Goal: Task Accomplishment & Management: Manage account settings

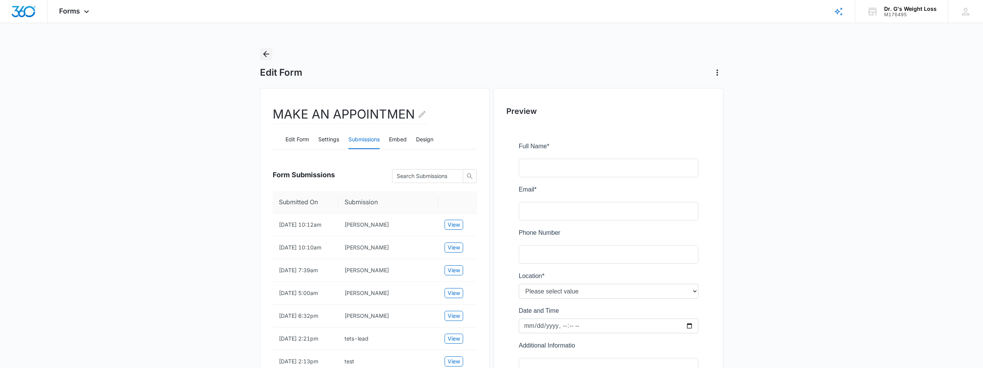
click at [266, 54] on icon "Back" at bounding box center [266, 54] width 6 height 6
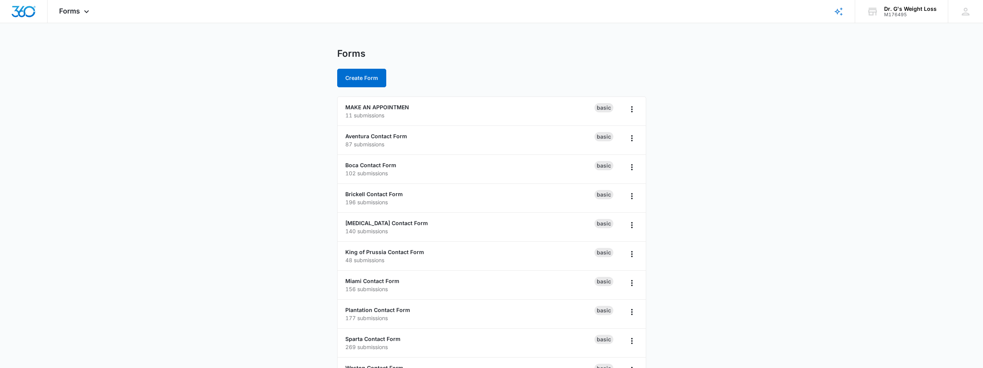
click at [218, 148] on main "Forms Create Form MAKE AN APPOINTMEN 11 submissions Basic Aventura Contact Form…" at bounding box center [491, 280] width 983 height 464
click at [233, 180] on main "Forms Create Form MAKE AN APPOINTMEN 11 submissions Basic Aventura Contact Form…" at bounding box center [491, 280] width 983 height 464
click at [403, 107] on link "MAKE AN APPOINTMEN" at bounding box center [377, 107] width 64 height 7
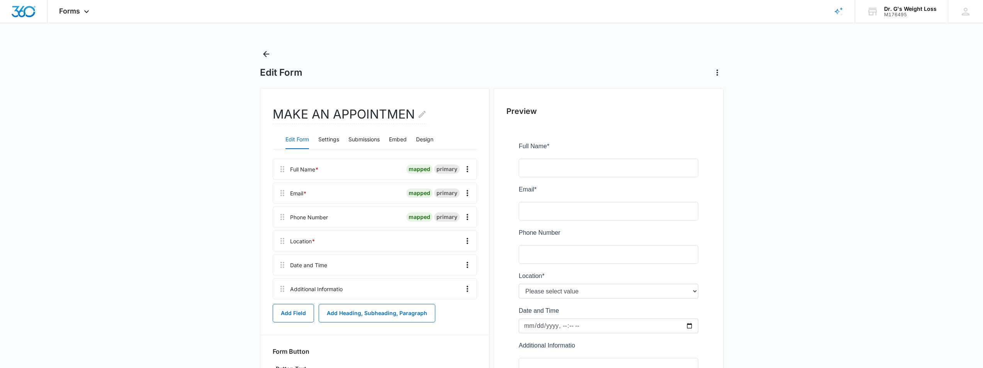
click at [186, 185] on main "Edit Form MAKE AN APPOINTMEN Edit Form Settings Submissions Embed Design Full N…" at bounding box center [491, 249] width 983 height 403
click at [206, 278] on main "Edit Form MAKE AN APPOINTMEN Edit Form Settings Submissions Embed Design Full N…" at bounding box center [491, 249] width 983 height 403
click at [332, 240] on div at bounding box center [388, 241] width 140 height 20
click at [282, 243] on icon at bounding box center [282, 240] width 9 height 9
click at [368, 138] on button "Submissions" at bounding box center [363, 140] width 31 height 19
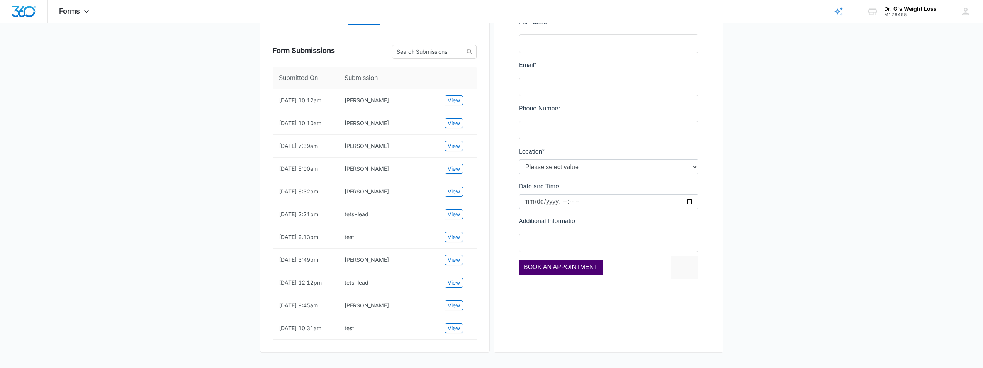
scroll to position [152, 0]
click at [209, 217] on main "Edit Form MAKE AN APPOINTMEN Edit Form Settings Submissions Embed Design Form S…" at bounding box center [491, 146] width 983 height 445
click at [809, 253] on main "Edit Form MAKE AN APPOINTMEN Edit Form Settings Submissions Embed Design Form S…" at bounding box center [491, 146] width 983 height 445
click at [810, 253] on main "Edit Form MAKE AN APPOINTMEN Edit Form Settings Submissions Embed Design Form S…" at bounding box center [491, 146] width 983 height 445
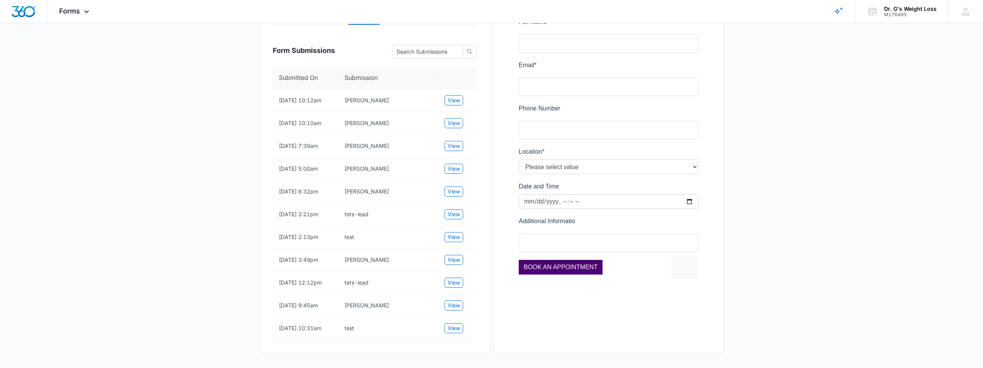
click at [810, 253] on main "Edit Form MAKE AN APPOINTMEN Edit Form Settings Submissions Embed Design Form S…" at bounding box center [491, 146] width 983 height 445
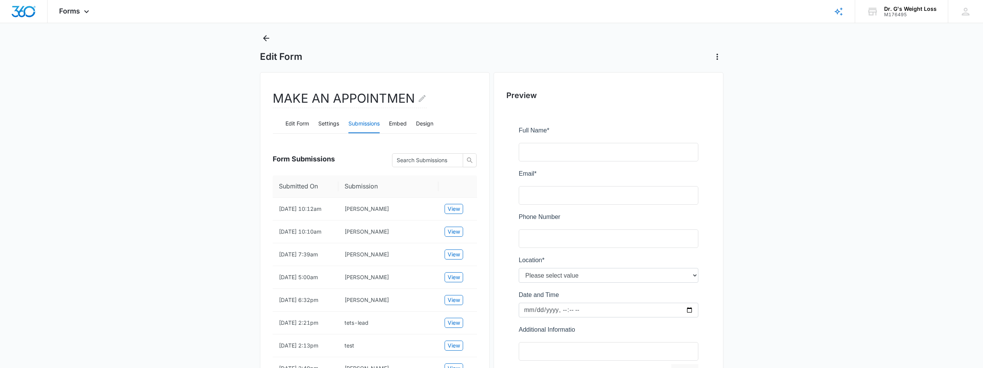
scroll to position [0, 0]
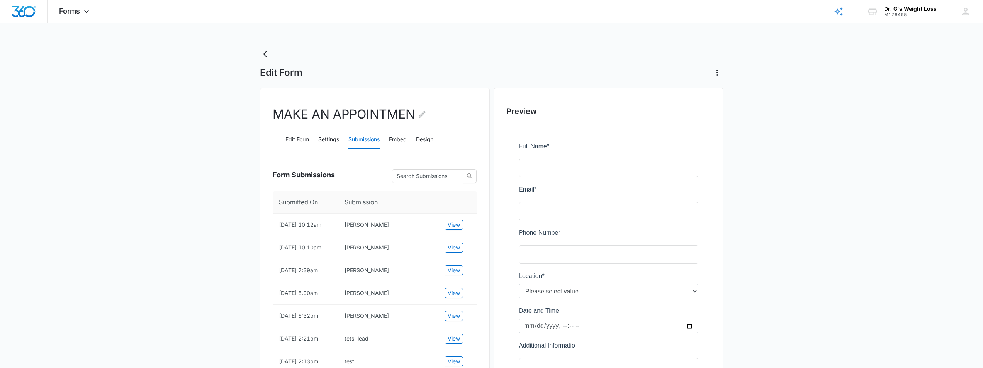
click at [366, 177] on div "Form Submissions" at bounding box center [375, 174] width 204 height 36
click at [365, 177] on div "Form Submissions" at bounding box center [375, 174] width 204 height 36
click at [364, 177] on div "Form Submissions" at bounding box center [375, 174] width 204 height 36
click at [357, 173] on div "Form Submissions" at bounding box center [375, 174] width 204 height 36
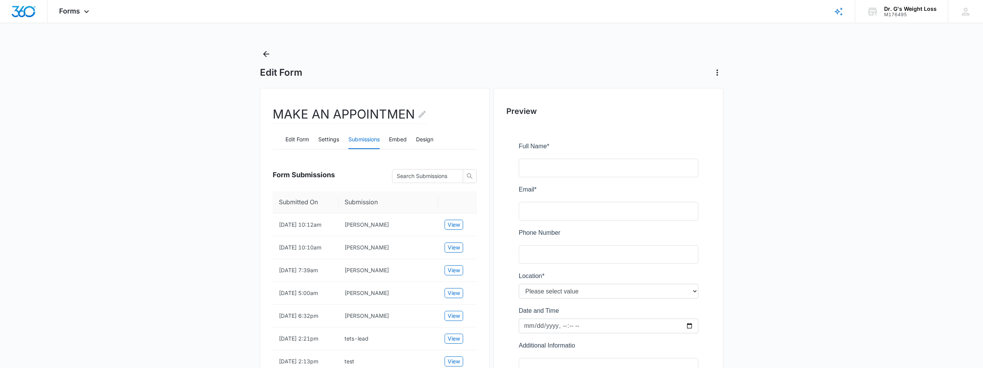
click at [357, 173] on div "Form Submissions" at bounding box center [375, 174] width 204 height 36
click at [356, 171] on div "Form Submissions" at bounding box center [375, 174] width 204 height 36
click at [326, 141] on button "Settings" at bounding box center [328, 140] width 21 height 19
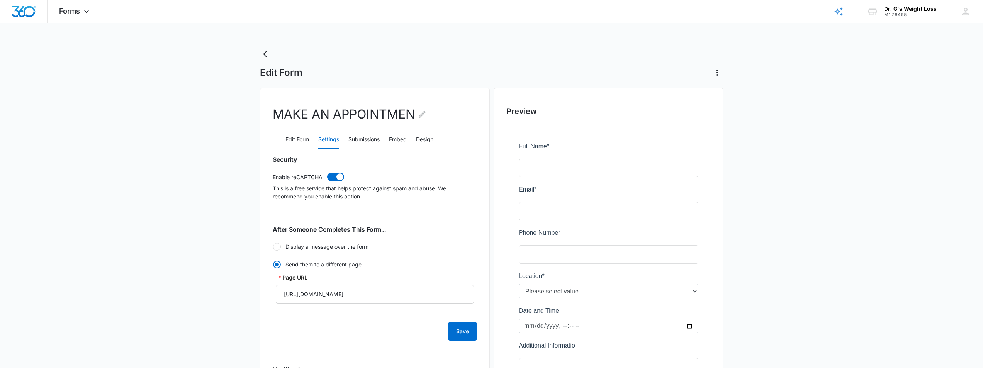
click at [190, 182] on main "Edit Form MAKE AN APPOINTMEN Edit Form Settings Submissions Embed Design Securi…" at bounding box center [491, 336] width 983 height 577
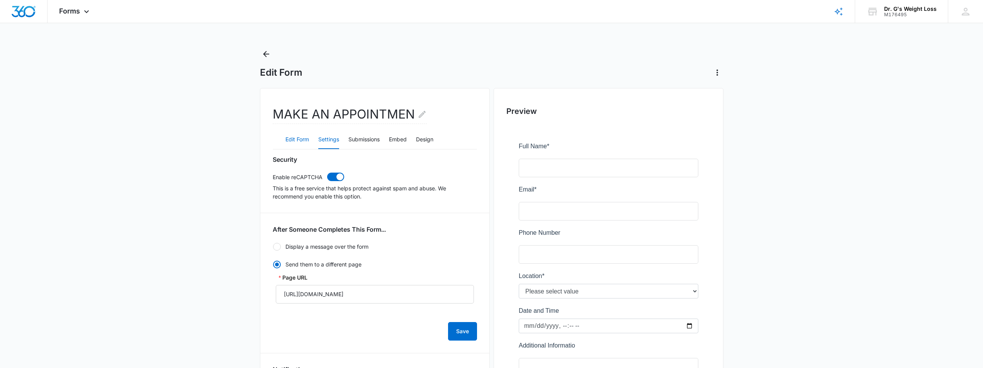
click at [292, 140] on button "Edit Form" at bounding box center [297, 140] width 24 height 19
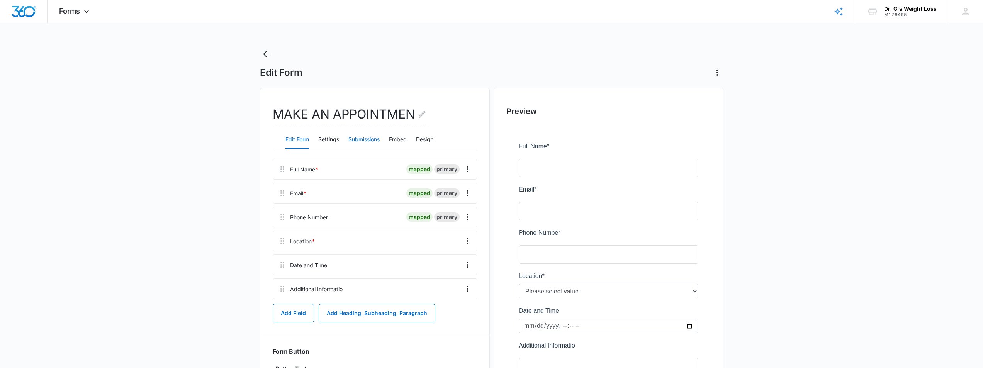
click at [376, 142] on button "Submissions" at bounding box center [363, 140] width 31 height 19
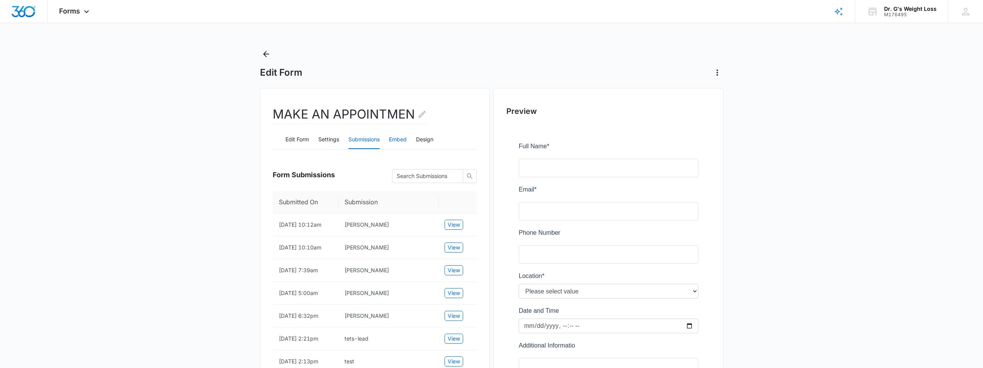
click at [401, 140] on button "Embed" at bounding box center [398, 140] width 18 height 19
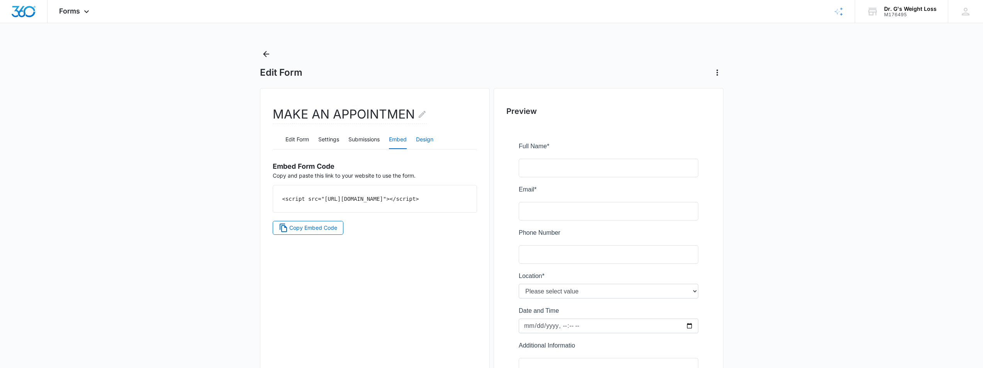
click at [433, 139] on button "Design" at bounding box center [424, 140] width 17 height 19
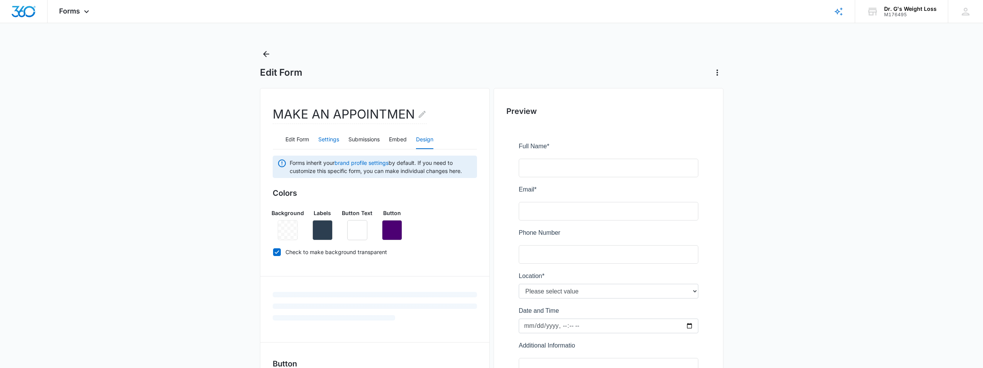
click at [329, 139] on button "Settings" at bounding box center [328, 140] width 21 height 19
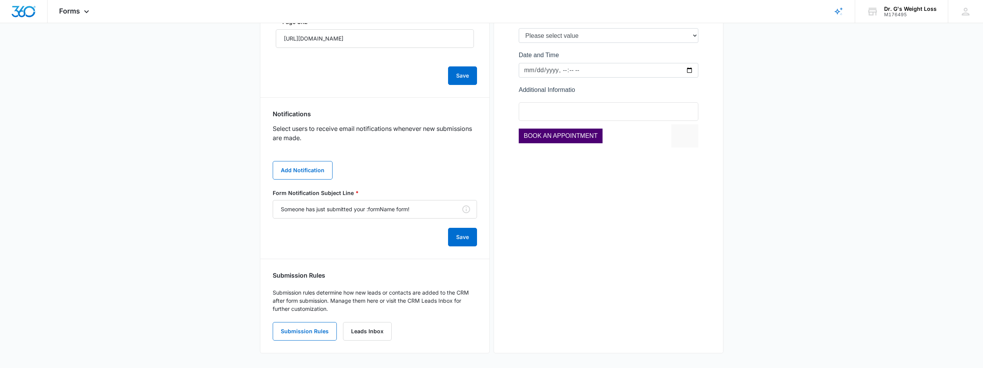
scroll to position [256, 0]
click at [213, 247] on main "Edit Form MAKE AN APPOINTMEN Edit Form Settings Submissions Embed Design Securi…" at bounding box center [491, 79] width 983 height 577
click at [209, 244] on main "Edit Form MAKE AN APPOINTMEN Edit Form Settings Submissions Embed Design Securi…" at bounding box center [491, 79] width 983 height 577
click at [208, 244] on main "Edit Form MAKE AN APPOINTMEN Edit Form Settings Submissions Embed Design Securi…" at bounding box center [491, 79] width 983 height 577
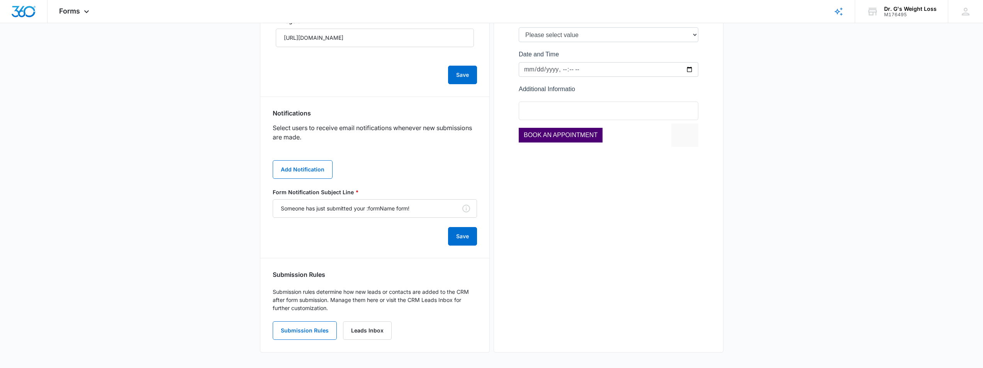
click at [220, 236] on main "Edit Form MAKE AN APPOINTMEN Edit Form Settings Submissions Embed Design Securi…" at bounding box center [491, 79] width 983 height 577
click at [235, 233] on main "Edit Form MAKE AN APPOINTMEN Edit Form Settings Submissions Embed Design Securi…" at bounding box center [491, 79] width 983 height 577
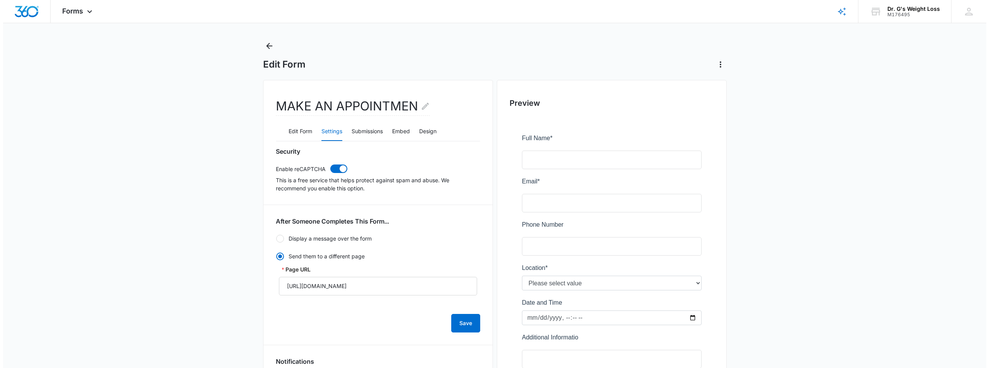
scroll to position [0, 0]
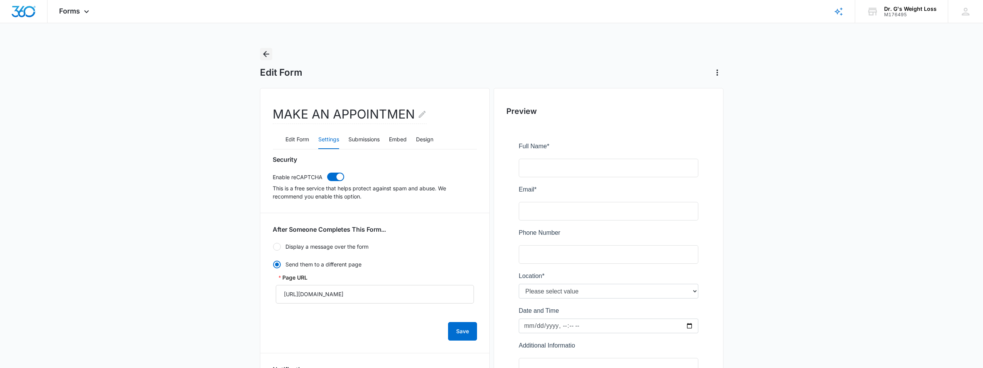
click at [268, 53] on icon "Back" at bounding box center [265, 53] width 9 height 9
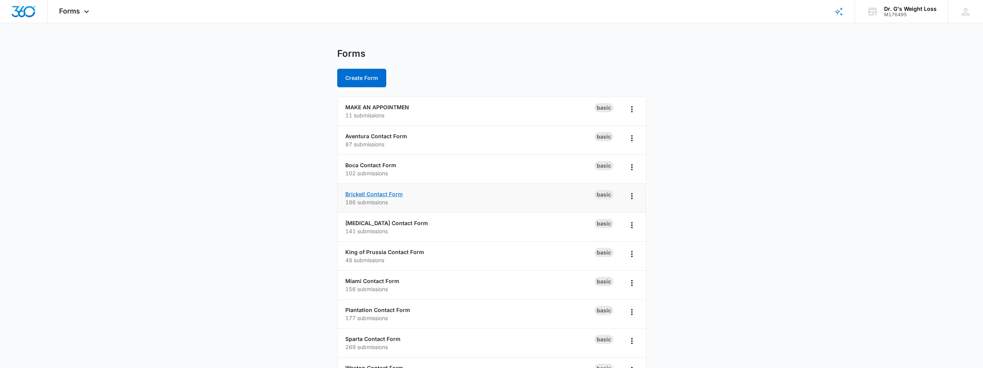
click at [371, 195] on link "Brickell Contact Form" at bounding box center [374, 194] width 58 height 7
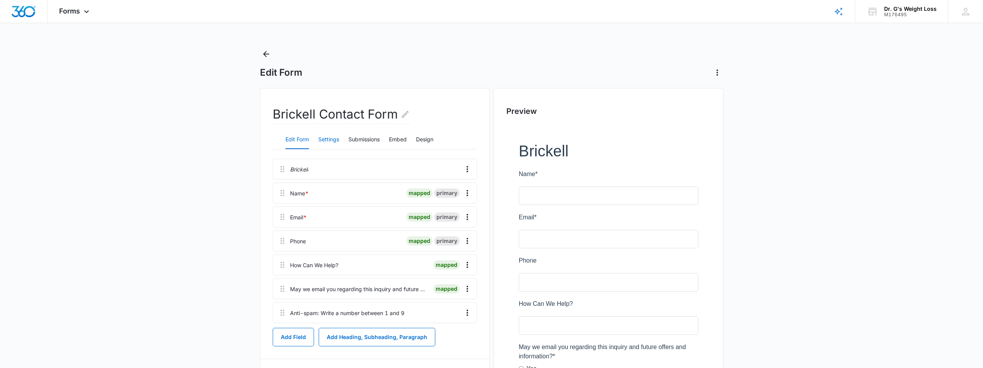
click at [331, 138] on button "Settings" at bounding box center [328, 140] width 21 height 19
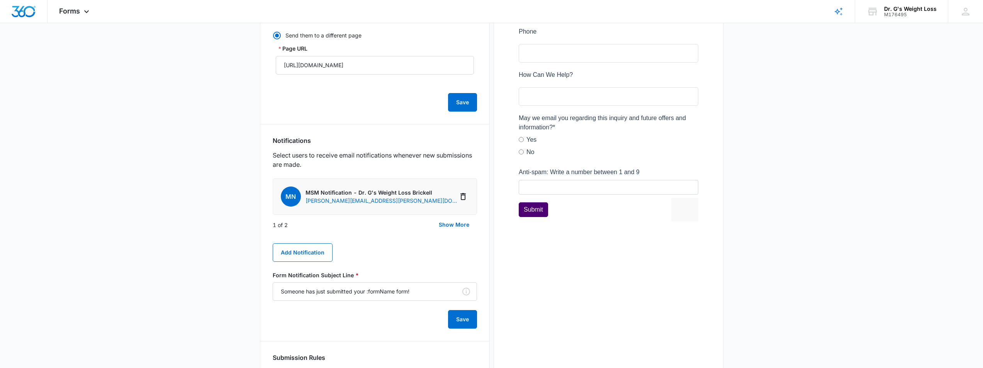
scroll to position [232, 0]
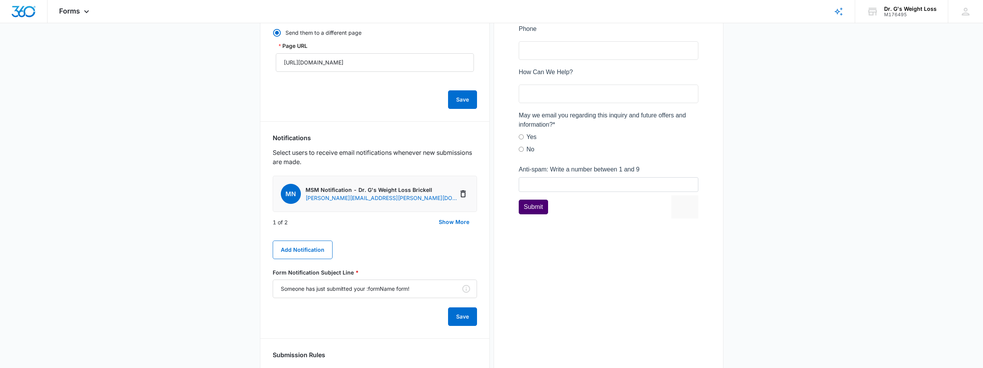
click at [395, 254] on div "MN MSM Notification - Dr. G's Weight Loss Brickell kyle.knoop@madwire.com CN Cl…" at bounding box center [375, 251] width 204 height 150
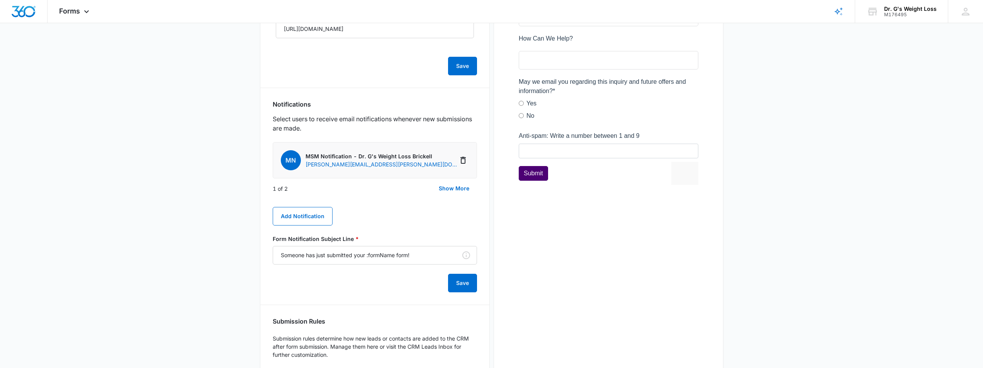
scroll to position [312, 0]
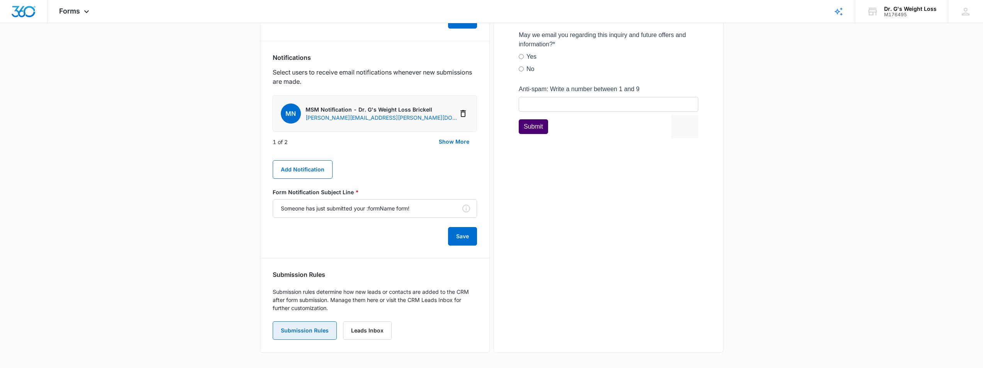
click at [311, 328] on button "Submission Rules" at bounding box center [305, 330] width 64 height 19
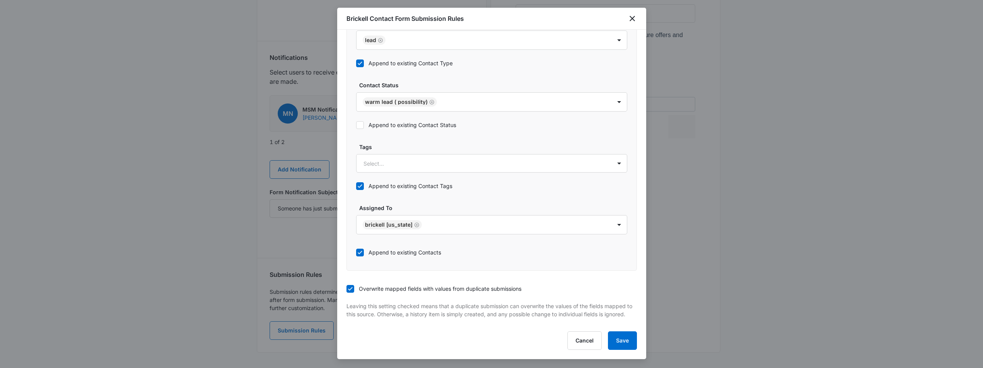
scroll to position [373, 0]
click at [537, 184] on div "Append to existing Contact Tags" at bounding box center [491, 185] width 271 height 17
click at [611, 216] on body "Forms Apps Reputation Forms CRM Email Social Payments POS Content Ads Intellige…" at bounding box center [491, 28] width 983 height 680
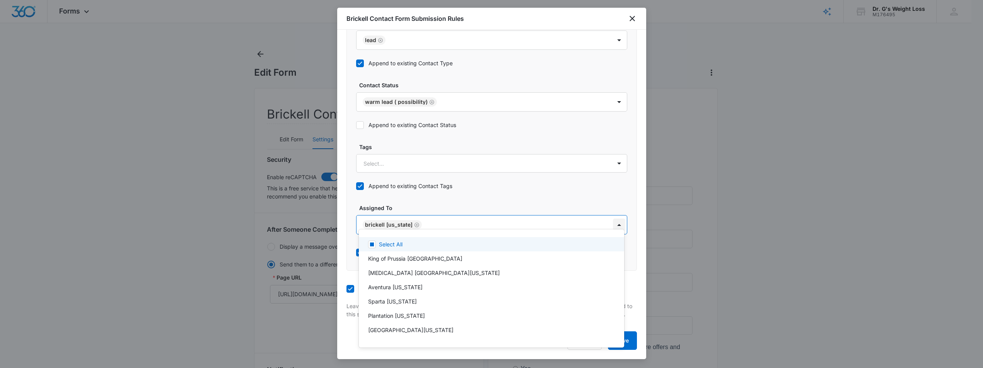
scroll to position [0, 0]
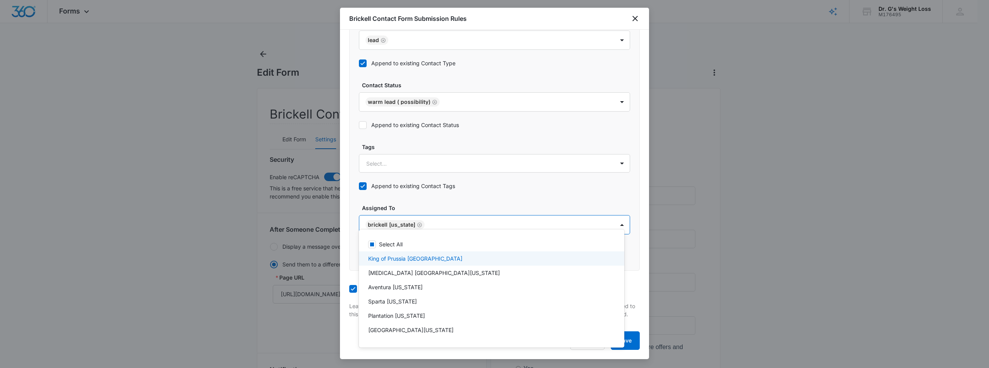
click at [417, 260] on div "King of Prussia PA" at bounding box center [490, 259] width 245 height 8
click at [417, 217] on div at bounding box center [494, 184] width 989 height 368
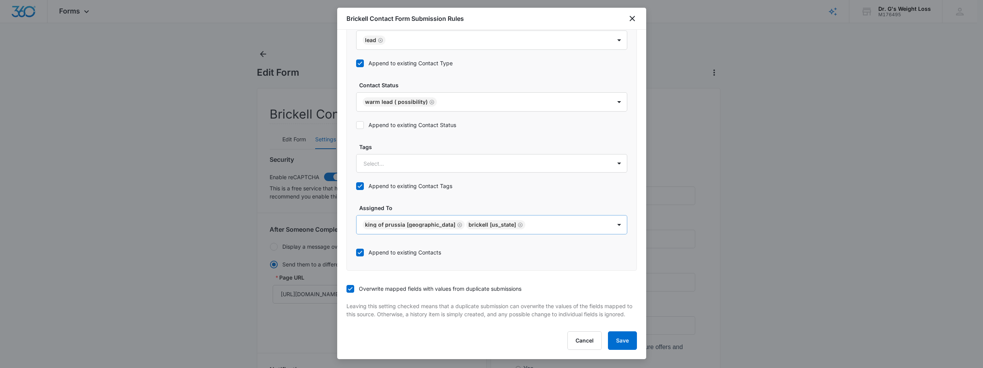
click at [457, 222] on icon "Remove King of Prussia PA" at bounding box center [459, 225] width 5 height 6
click at [465, 204] on label "Assigned To" at bounding box center [494, 208] width 271 height 8
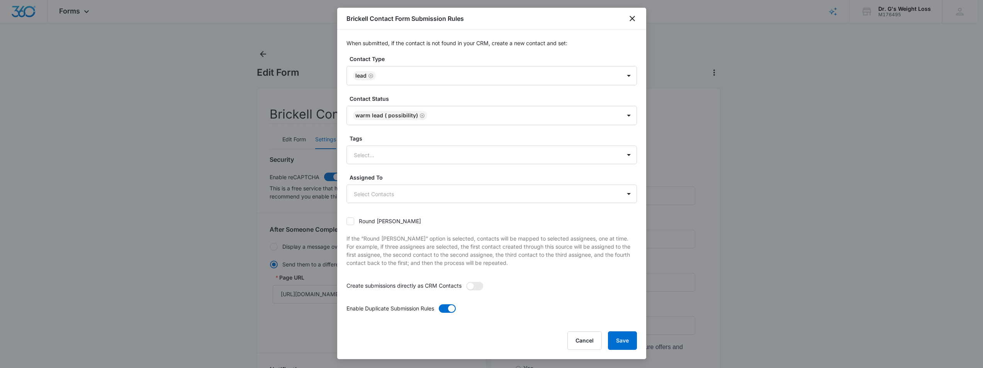
click at [590, 224] on div "Round robin" at bounding box center [491, 220] width 290 height 17
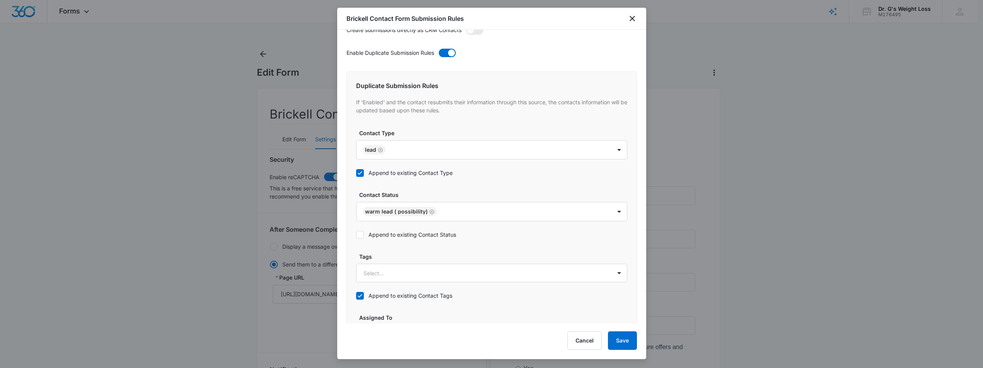
scroll to position [373, 0]
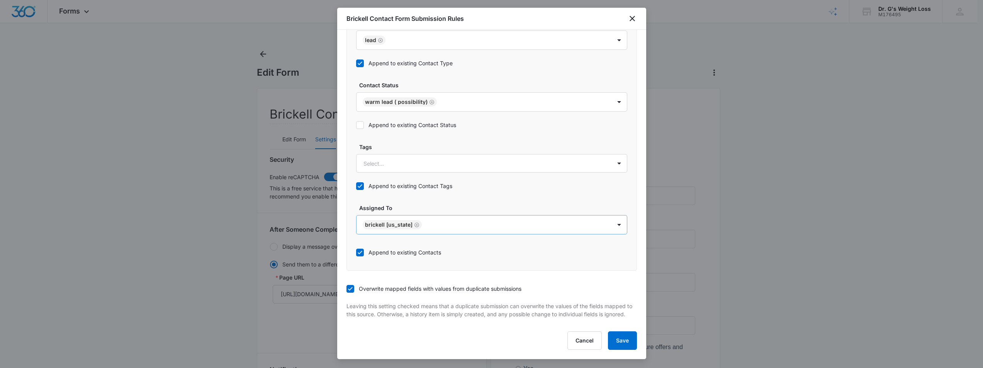
click at [563, 285] on label "Overwrite mapped fields with values from duplicate submissions" at bounding box center [491, 289] width 290 height 8
click at [346, 289] on input "Overwrite mapped fields with values from duplicate submissions" at bounding box center [346, 289] width 0 height 0
click at [581, 340] on button "Cancel" at bounding box center [584, 340] width 34 height 19
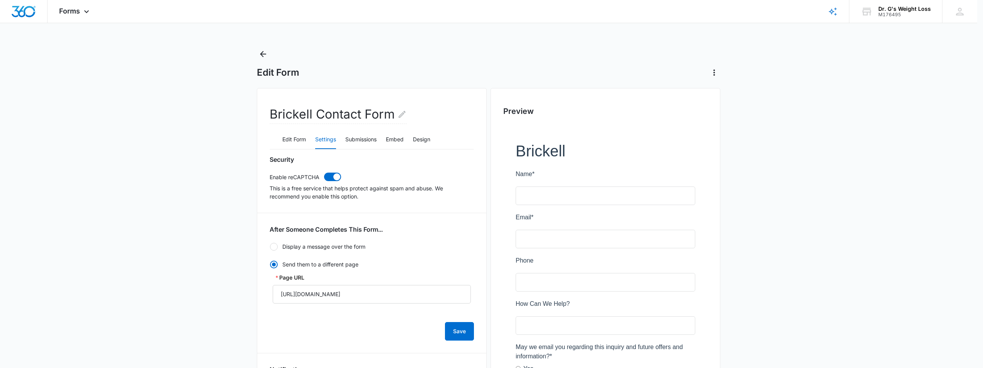
scroll to position [312, 0]
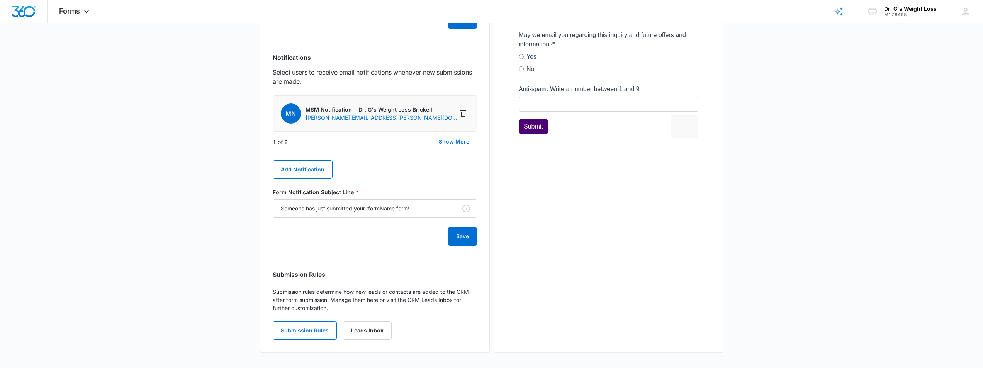
click at [188, 219] on main "Edit Form Brickell Contact Form Edit Form Settings Submissions Embed Design Sec…" at bounding box center [491, 52] width 983 height 632
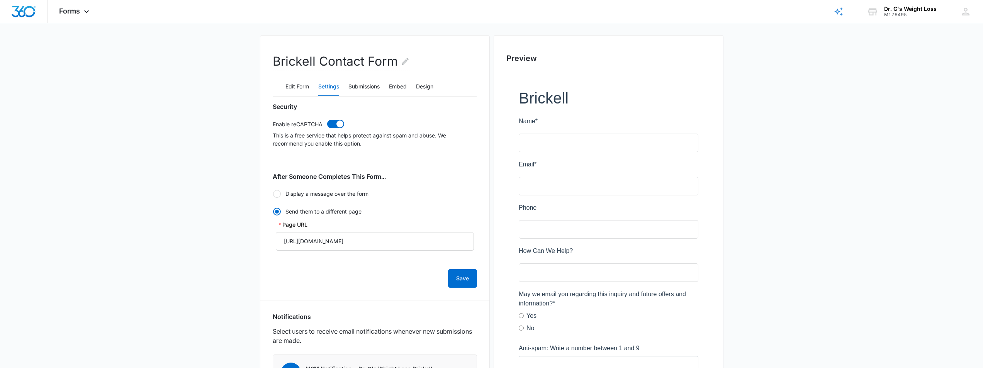
scroll to position [0, 0]
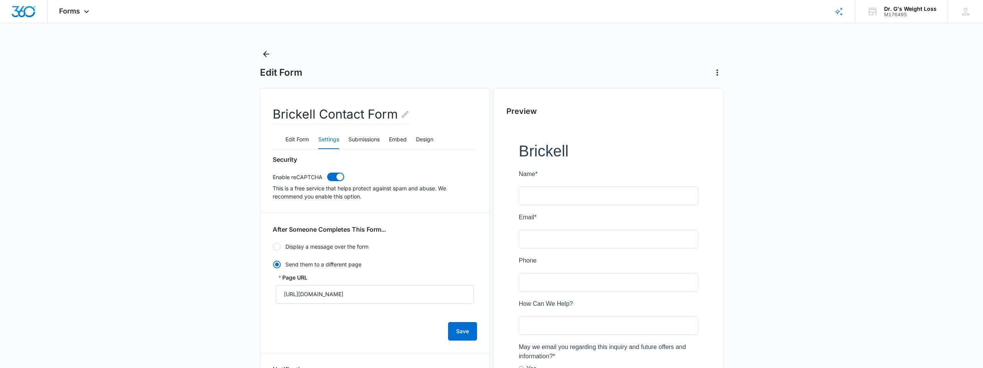
click at [211, 203] on main "Edit Form Brickell Contact Form Edit Form Settings Submissions Embed Design Sec…" at bounding box center [491, 364] width 983 height 632
click at [223, 197] on main "Edit Form Brickell Contact Form Edit Form Settings Submissions Embed Design Sec…" at bounding box center [491, 364] width 983 height 632
click at [266, 55] on icon "Back" at bounding box center [265, 53] width 9 height 9
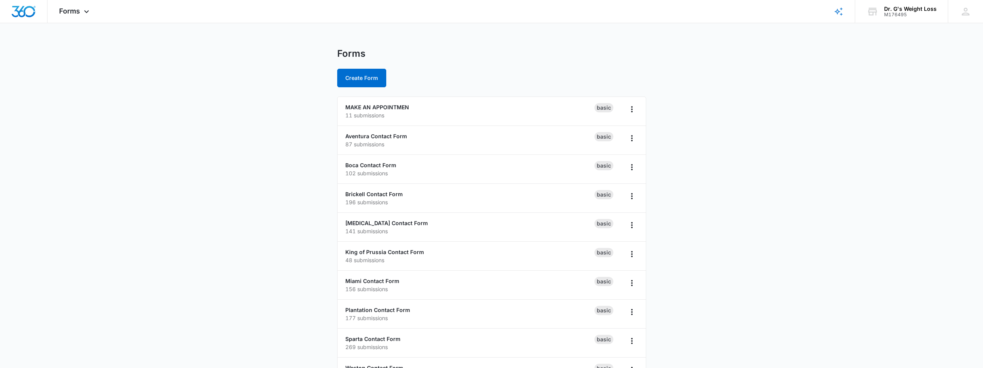
click at [266, 173] on main "Forms Create Form MAKE AN APPOINTMEN 11 submissions Basic Aventura Contact Form…" at bounding box center [491, 280] width 983 height 464
click at [265, 173] on main "Forms Create Form MAKE AN APPOINTMEN 11 submissions Basic Aventura Contact Form…" at bounding box center [491, 280] width 983 height 464
click at [301, 165] on main "Forms Create Form MAKE AN APPOINTMEN 11 submissions Basic Aventura Contact Form…" at bounding box center [491, 280] width 983 height 464
click at [84, 12] on icon at bounding box center [86, 13] width 9 height 9
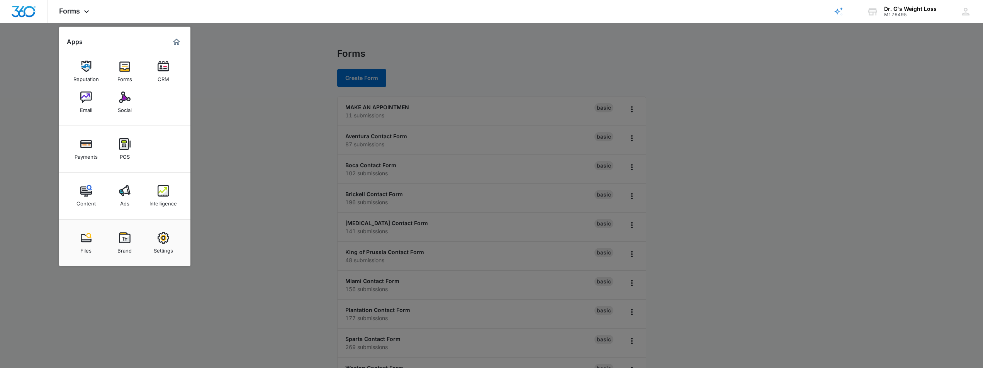
click at [250, 130] on div at bounding box center [491, 184] width 983 height 368
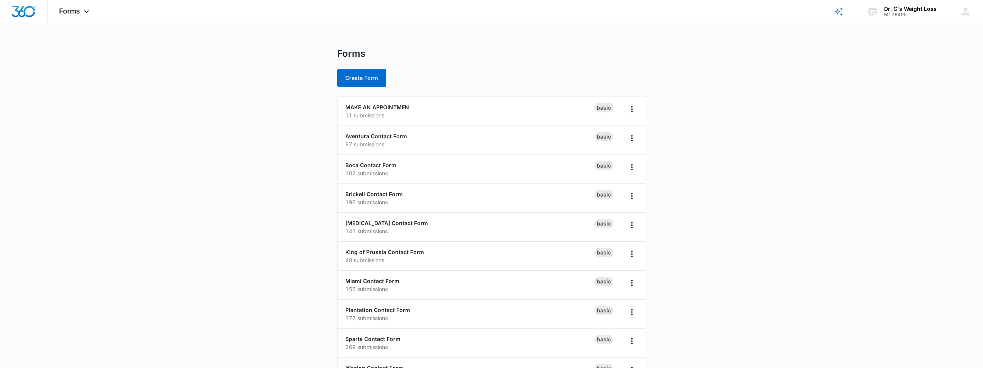
click at [250, 130] on main "Forms Create Form MAKE AN APPOINTMEN 11 submissions Basic Aventura Contact Form…" at bounding box center [491, 280] width 983 height 464
click at [249, 127] on main "Forms Create Form MAKE AN APPOINTMEN 11 submissions Basic Aventura Contact Form…" at bounding box center [491, 280] width 983 height 464
click at [286, 150] on main "Forms Create Form MAKE AN APPOINTMEN 11 submissions Basic Aventura Contact Form…" at bounding box center [491, 280] width 983 height 464
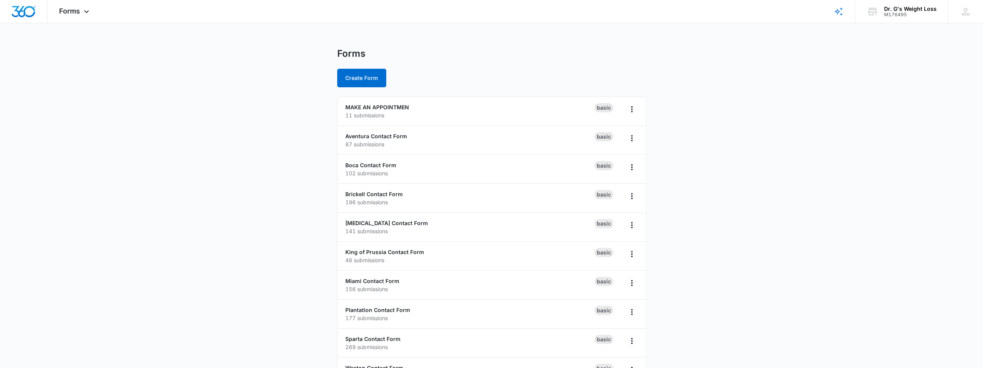
click at [286, 150] on main "Forms Create Form MAKE AN APPOINTMEN 11 submissions Basic Aventura Contact Form…" at bounding box center [491, 280] width 983 height 464
click at [285, 150] on main "Forms Create Form MAKE AN APPOINTMEN 11 submissions Basic Aventura Contact Form…" at bounding box center [491, 280] width 983 height 464
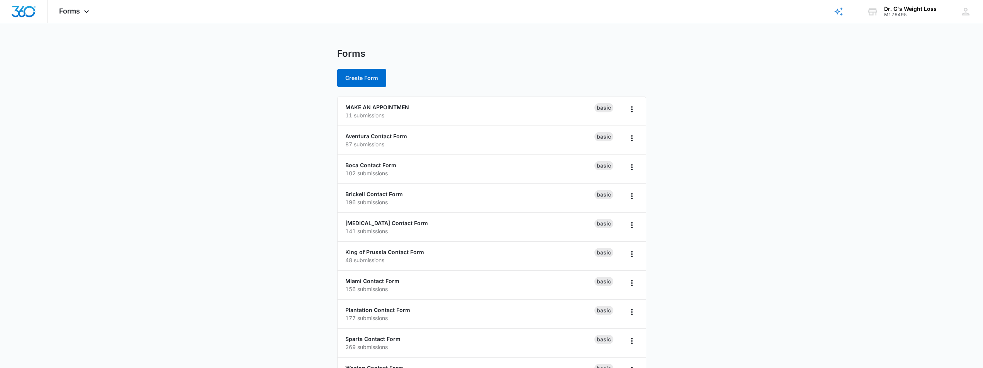
click at [283, 160] on main "Forms Create Form MAKE AN APPOINTMEN 11 submissions Basic Aventura Contact Form…" at bounding box center [491, 280] width 983 height 464
click at [288, 158] on main "Forms Create Form MAKE AN APPOINTMEN 11 submissions Basic Aventura Contact Form…" at bounding box center [491, 280] width 983 height 464
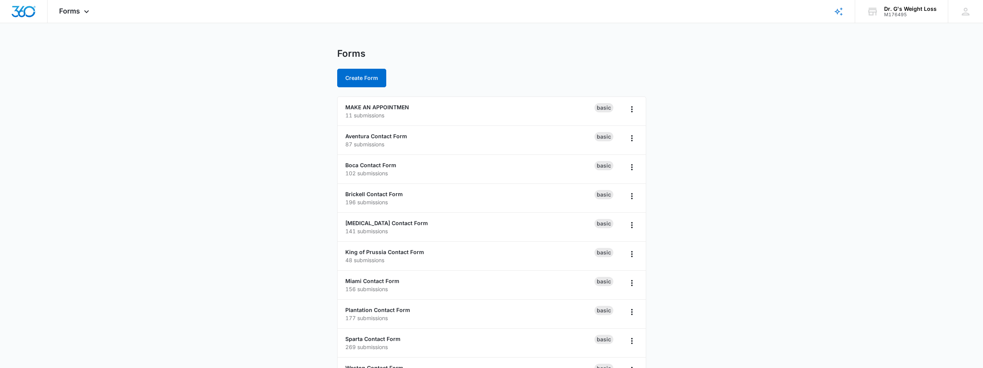
click at [288, 158] on main "Forms Create Form MAKE AN APPOINTMEN 11 submissions Basic Aventura Contact Form…" at bounding box center [491, 280] width 983 height 464
click at [287, 158] on main "Forms Create Form MAKE AN APPOINTMEN 11 submissions Basic Aventura Contact Form…" at bounding box center [491, 280] width 983 height 464
click at [292, 154] on main "Forms Create Form MAKE AN APPOINTMEN 11 submissions Basic Aventura Contact Form…" at bounding box center [491, 280] width 983 height 464
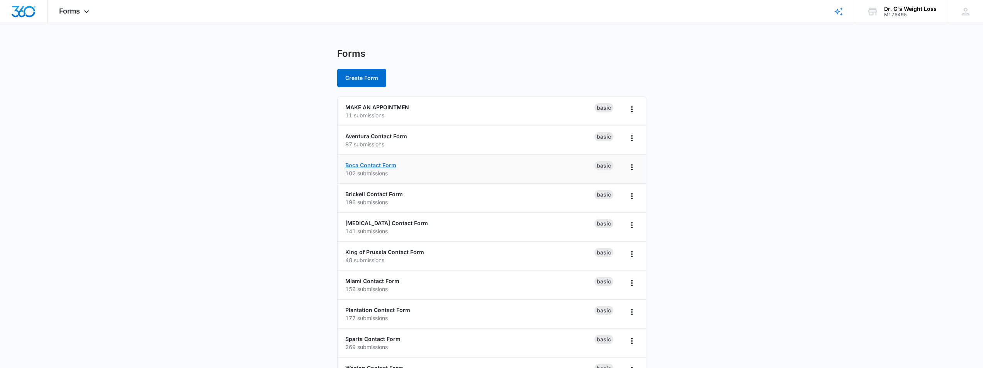
click at [379, 166] on link "Boca Contact Form" at bounding box center [370, 165] width 51 height 7
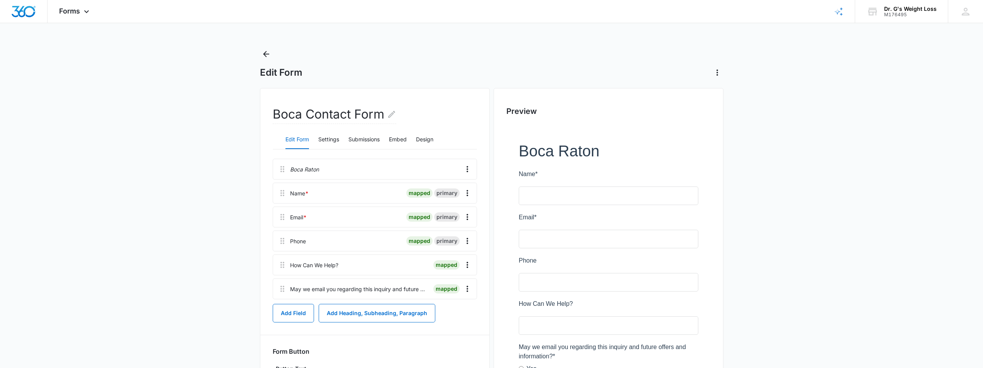
click at [249, 205] on main "Edit Form Boca Contact Form Edit Form Settings Submissions Embed Design Boca Ra…" at bounding box center [491, 256] width 983 height 416
click at [326, 144] on button "Settings" at bounding box center [328, 140] width 21 height 19
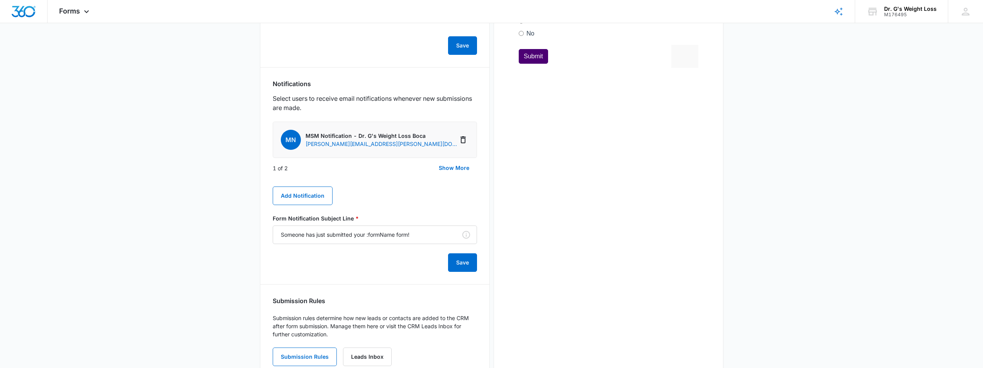
scroll to position [374, 0]
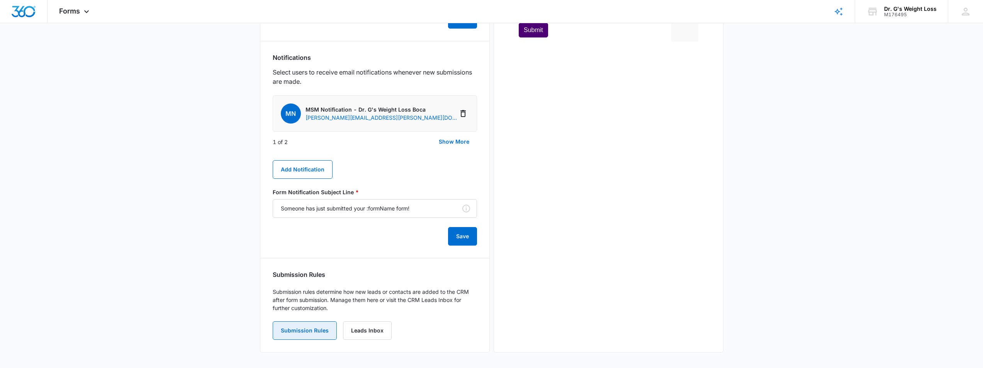
click at [305, 336] on button "Submission Rules" at bounding box center [305, 330] width 64 height 19
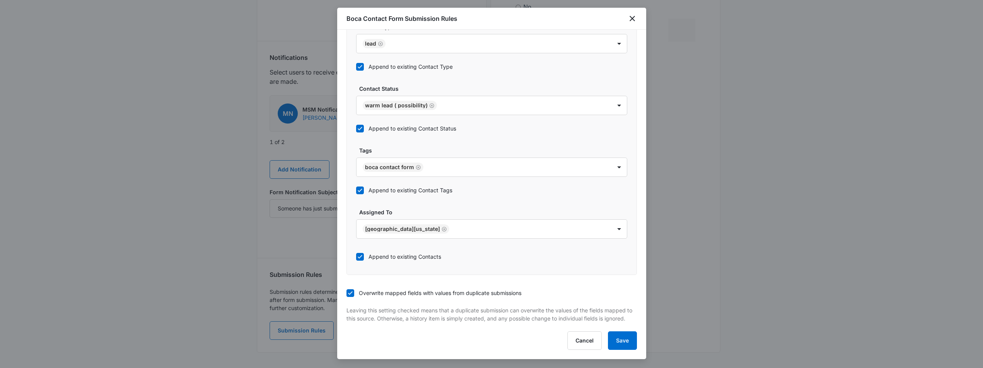
scroll to position [376, 0]
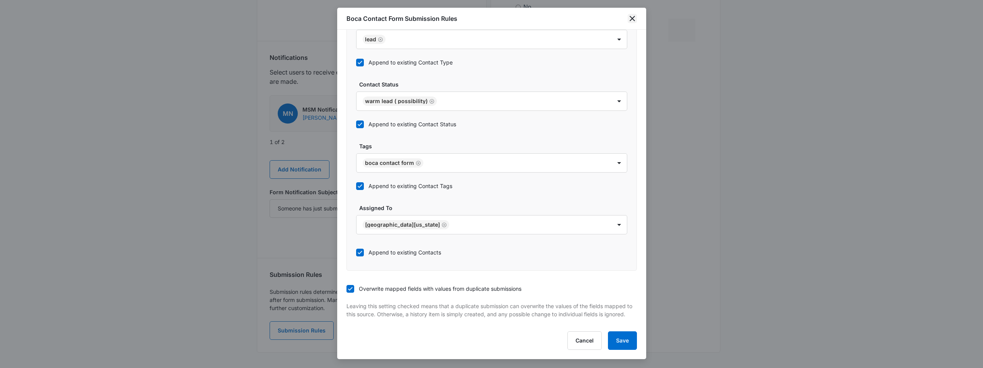
click at [630, 17] on icon "close" at bounding box center [632, 18] width 9 height 9
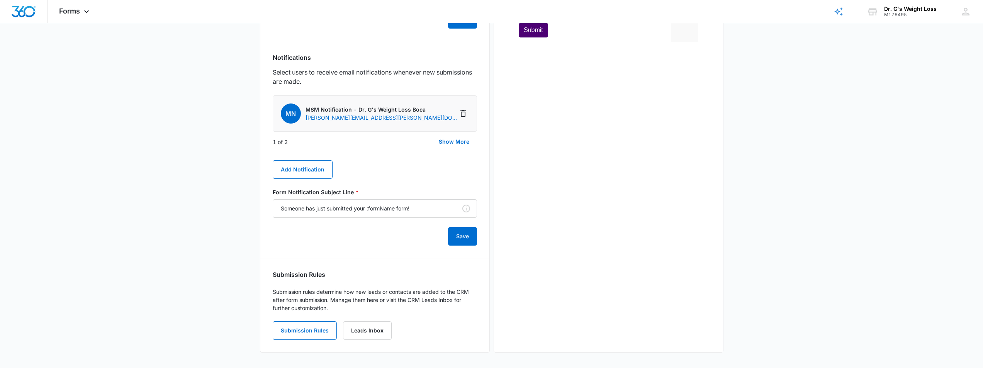
click at [232, 218] on main "Edit Form Boca Contact Form Edit Form Settings Submissions Embed Design Securit…" at bounding box center [491, 21] width 983 height 694
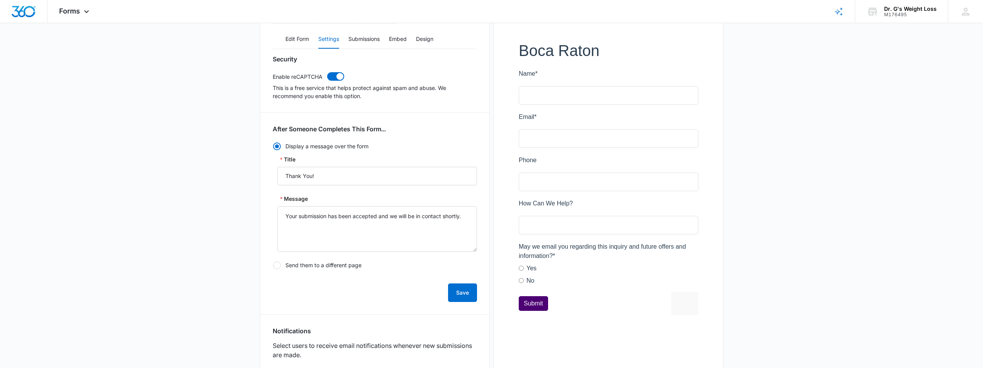
scroll to position [0, 0]
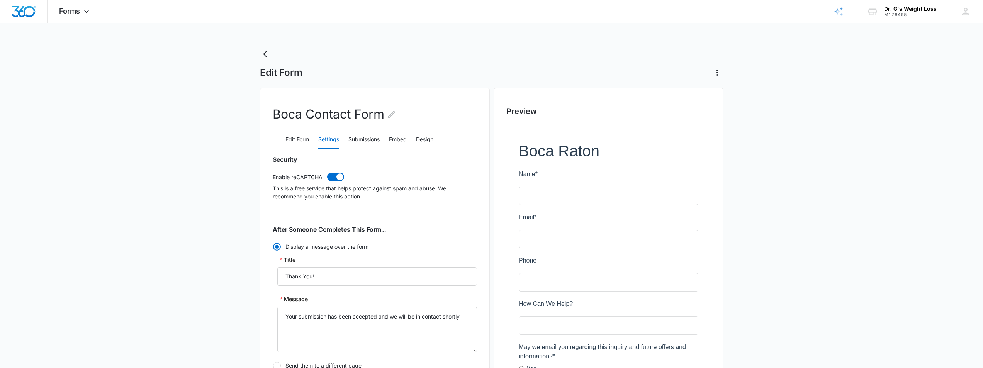
click at [264, 52] on icon "Back" at bounding box center [265, 53] width 9 height 9
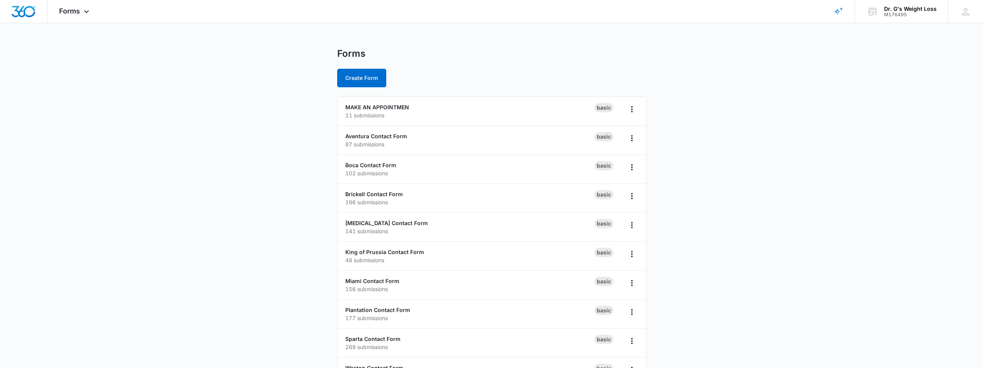
click at [245, 193] on main "Forms Create Form MAKE AN APPOINTMEN 11 submissions Basic Aventura Contact Form…" at bounding box center [491, 280] width 983 height 464
click at [80, 14] on div "Forms Apps Reputation Forms CRM Email Social Payments POS Content Ads Intellige…" at bounding box center [75, 11] width 55 height 23
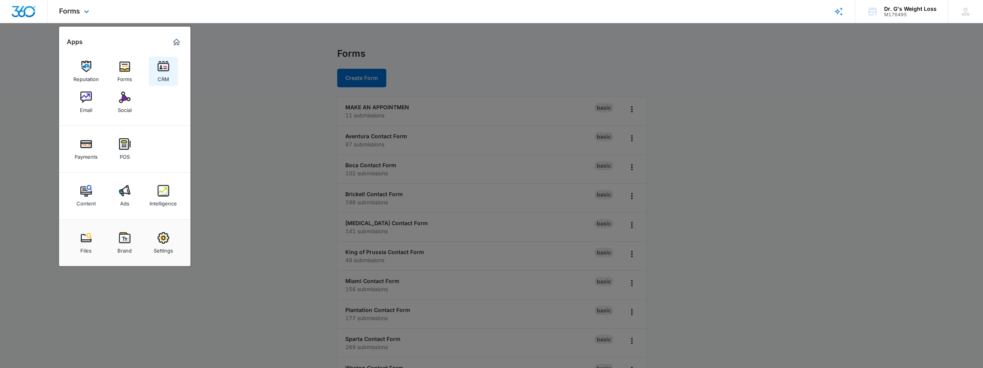
click at [167, 68] on img at bounding box center [164, 67] width 12 height 12
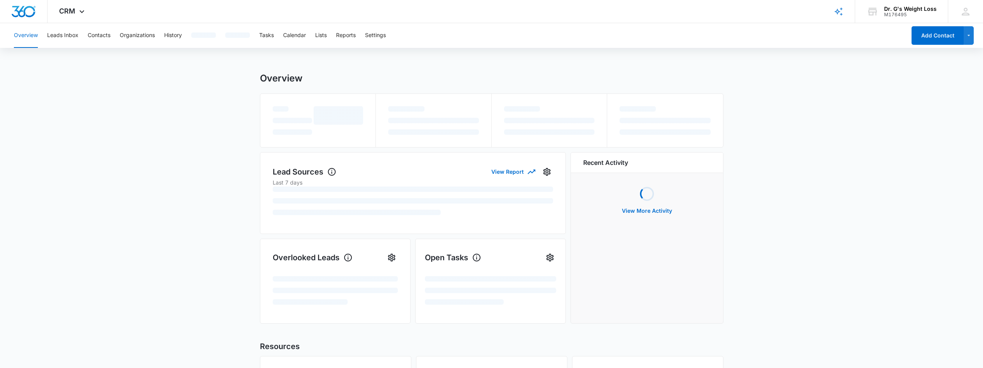
click at [177, 189] on main "Overview Lead Sources View Report Last 7 days Overlooked Leads Open Tasks Recen…" at bounding box center [491, 278] width 983 height 411
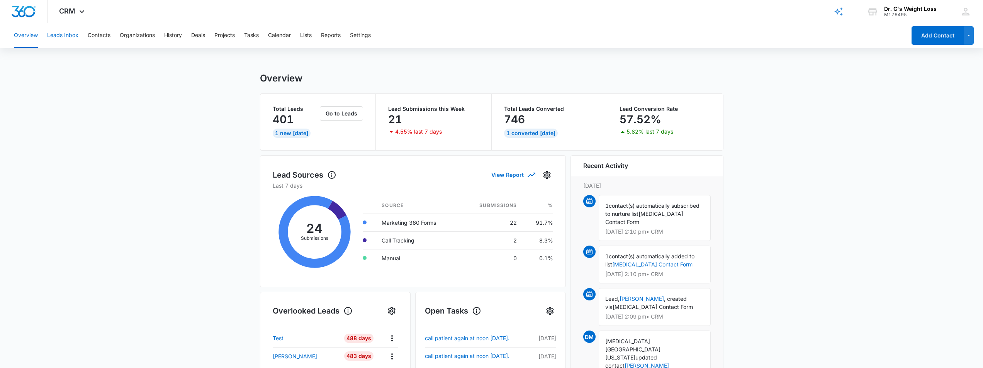
click at [67, 35] on button "Leads Inbox" at bounding box center [62, 35] width 31 height 25
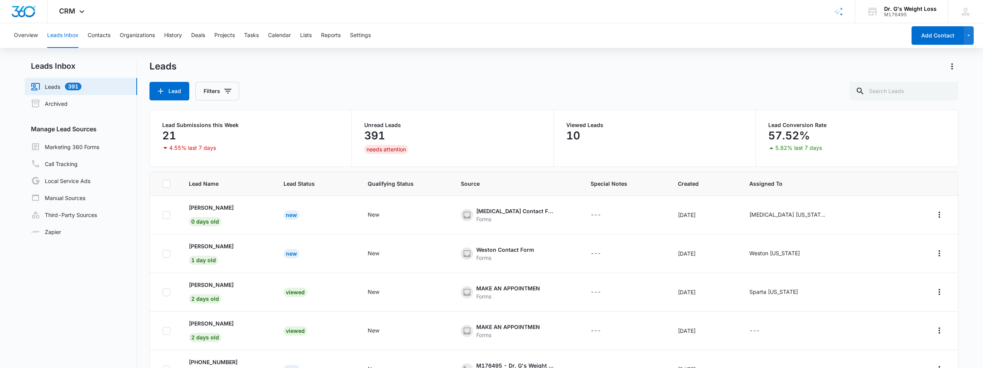
click at [99, 262] on nav "Leads Inbox Leads 391 Archived Manage Lead Sources Marketing 360 Forms Call Tra…" at bounding box center [81, 240] width 112 height 360
click at [427, 90] on div "Lead Filters" at bounding box center [553, 91] width 809 height 19
